Goal: Task Accomplishment & Management: Manage account settings

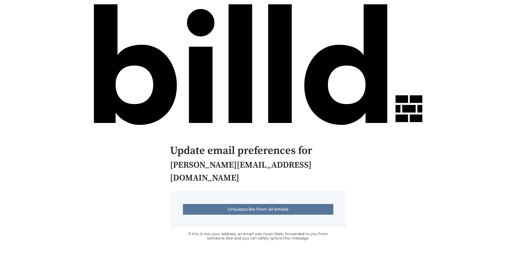
click at [257, 204] on input "Unsubscribe from all emails" at bounding box center [258, 209] width 150 height 11
